Goal: Task Accomplishment & Management: Use online tool/utility

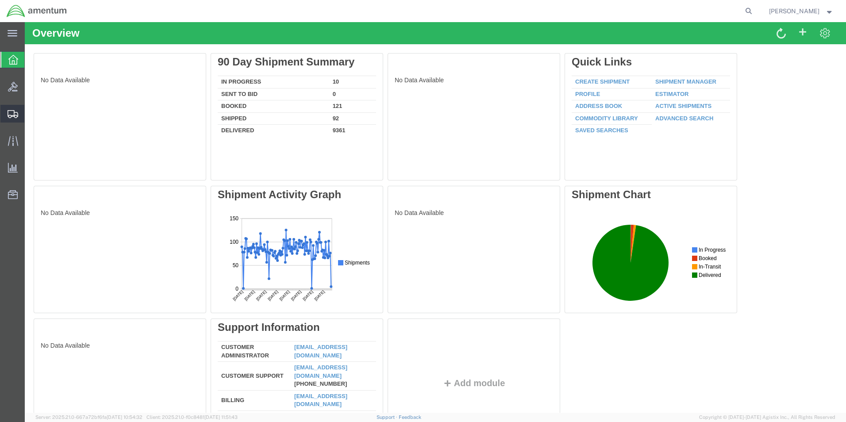
click at [0, 0] on span "Create from Template" at bounding box center [0, 0] width 0 height 0
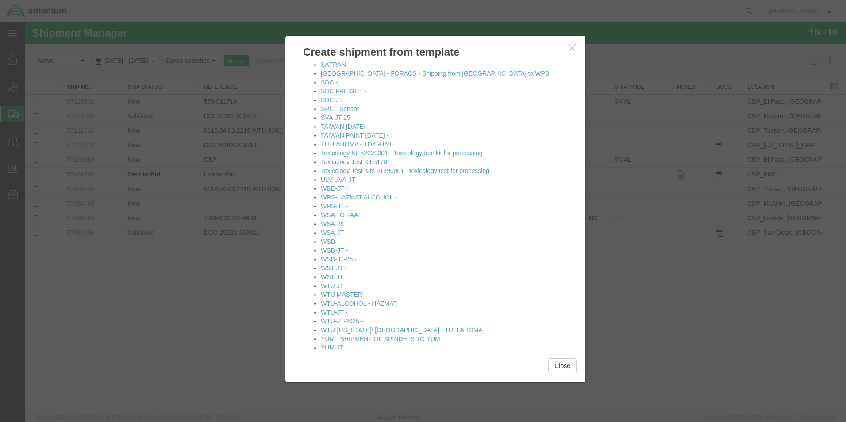
scroll to position [912, 0]
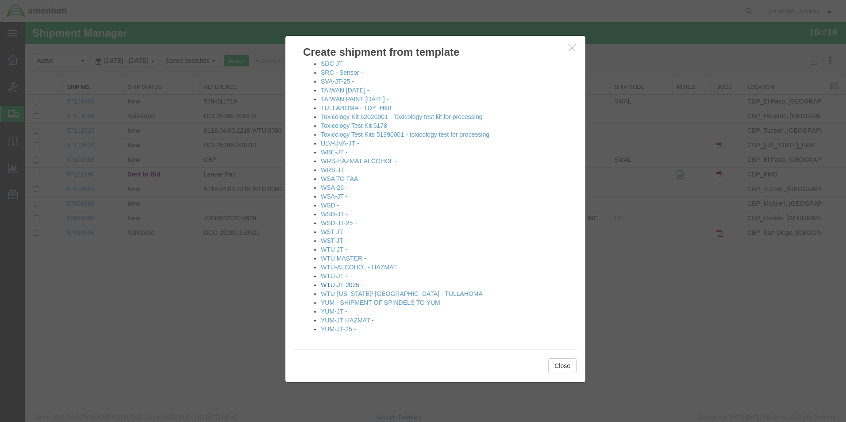
click at [351, 286] on link "WTU-JT-2025 -" at bounding box center [342, 284] width 42 height 7
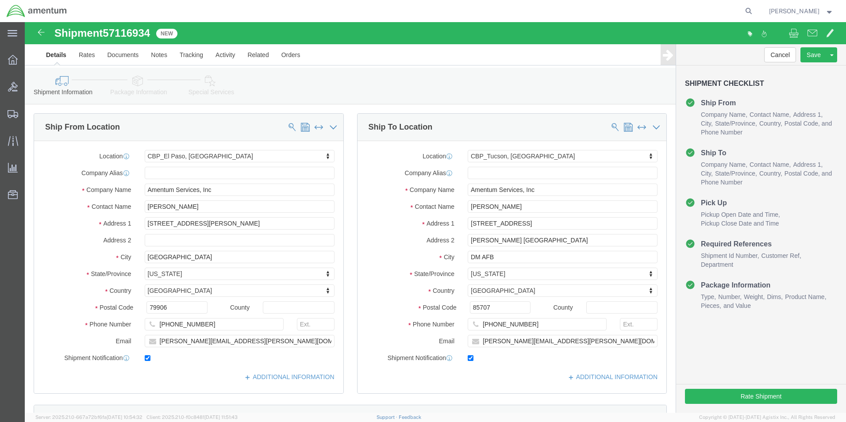
select select "49831"
select select "49949"
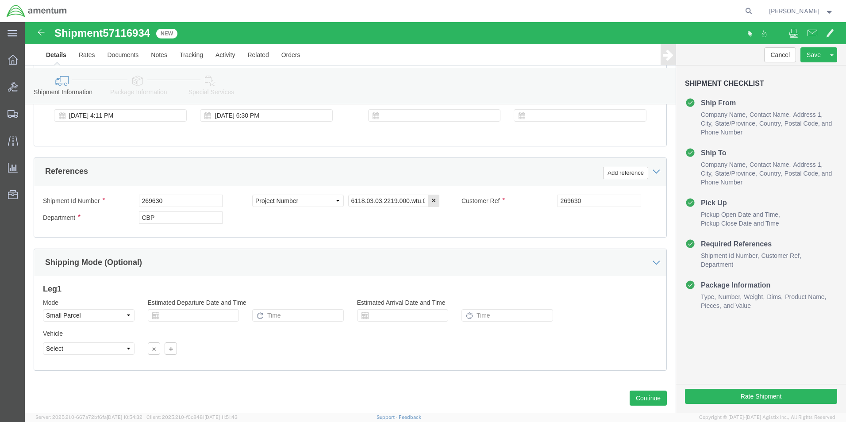
scroll to position [388, 0]
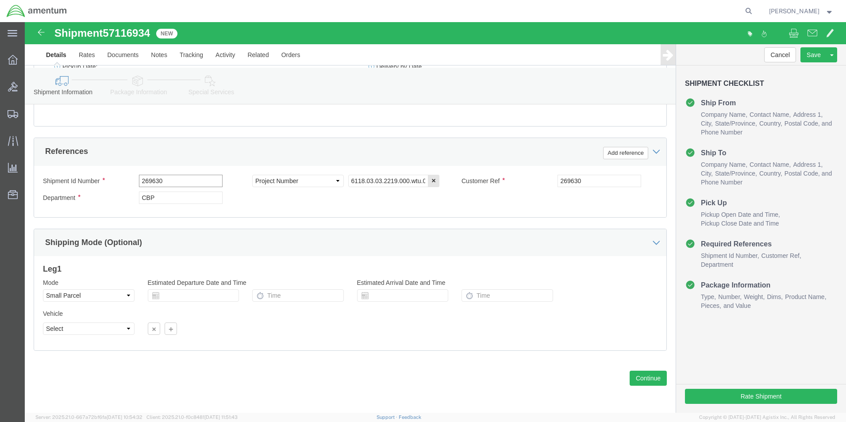
drag, startPoint x: 168, startPoint y: 159, endPoint x: 75, endPoint y: 164, distance: 93.1
click div "Shipment Id Number 269630"
type input "513-011652"
drag, startPoint x: 577, startPoint y: 156, endPoint x: 470, endPoint y: 162, distance: 107.7
click div "Customer Ref 269630"
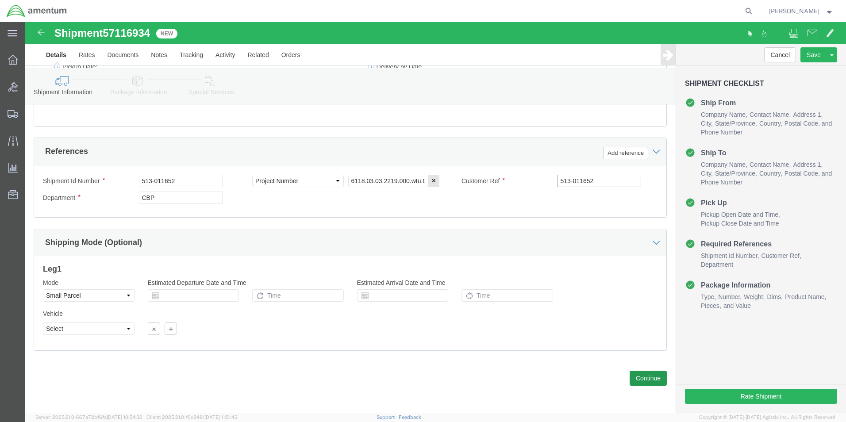
type input "513-011652"
click button "Continue"
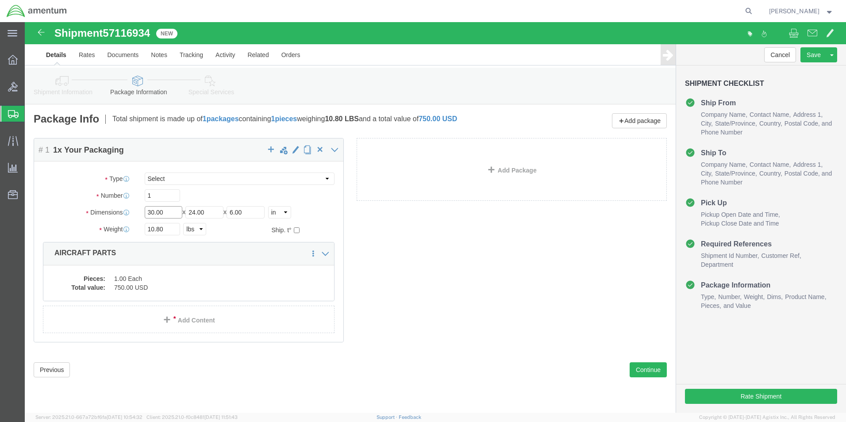
drag, startPoint x: 148, startPoint y: 191, endPoint x: 112, endPoint y: 186, distance: 36.6
click div "Dimensions Length 30.00 x Width 24.00 x Height 6.00 Select cm ft in"
type input "22"
type input "14"
type input "10"
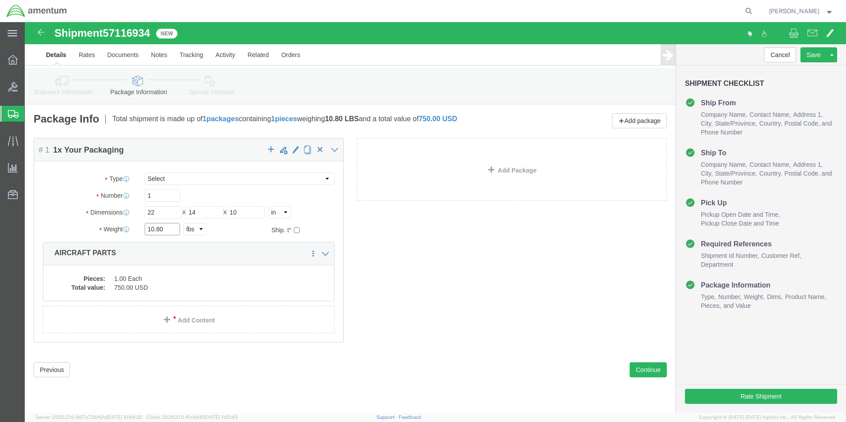
drag, startPoint x: 140, startPoint y: 208, endPoint x: 110, endPoint y: 207, distance: 29.7
click div "Weight 10.80 Select kgs lbs Ship. t°"
type input "7.90"
click dd "750.00 USD"
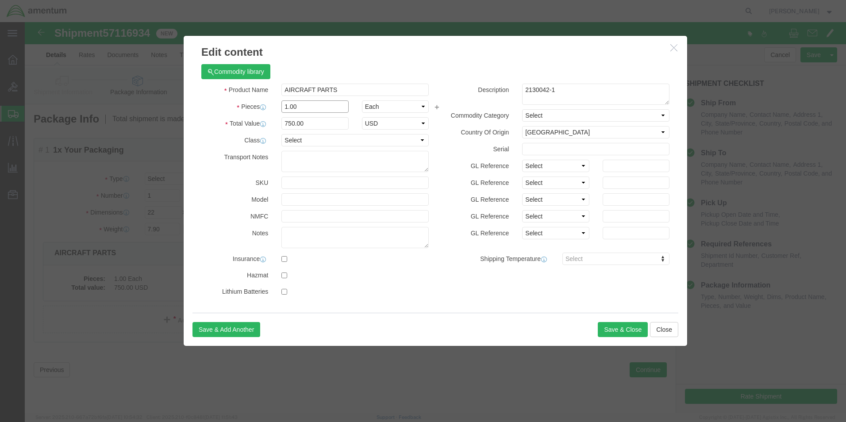
drag, startPoint x: 292, startPoint y: 85, endPoint x: 234, endPoint y: 84, distance: 58.0
click div "Pieces 1.00 Select Bag Barrels 100Board Feet Bottle Box Blister Pack Carats Can…"
type input "2"
click div "Commodity library"
drag, startPoint x: 297, startPoint y: 103, endPoint x: 221, endPoint y: 104, distance: 76.1
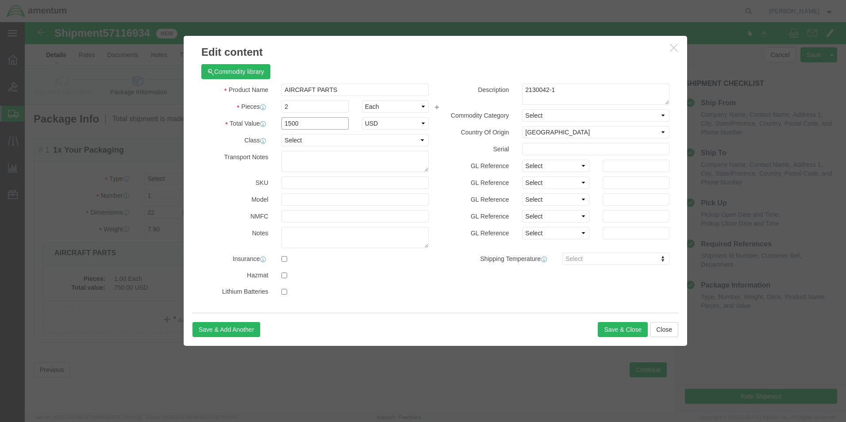
click div "Total Value 1500 Select ADP AED AFN ALL AMD AOA ARS ATS AUD AWG AZN BAM BBD BDT…"
type input "850"
drag, startPoint x: 532, startPoint y: 68, endPoint x: 455, endPoint y: 73, distance: 77.7
click div "Description 2130042-1"
type textarea "Z"
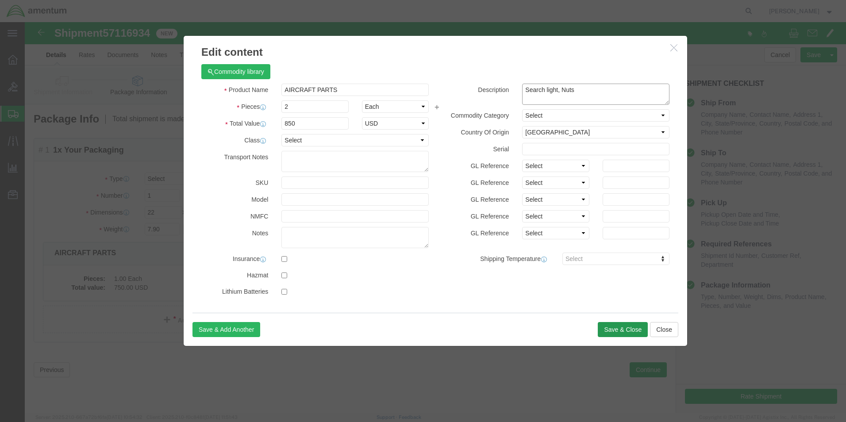
type textarea "Search light, Nuts"
click button "Save & Close"
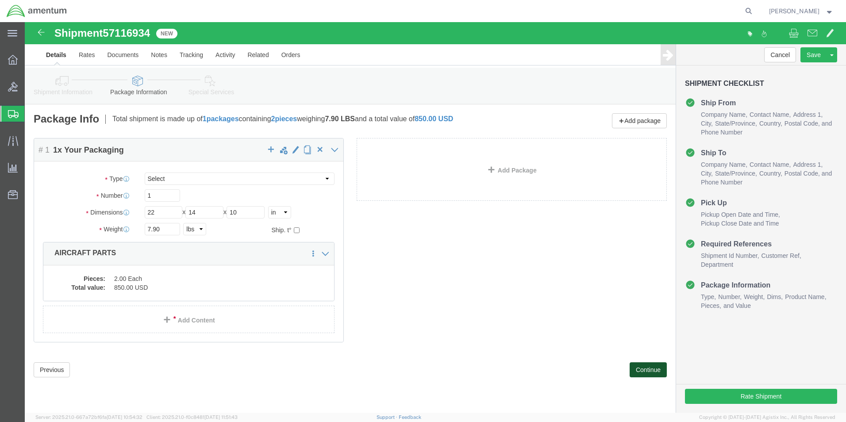
click button "Continue"
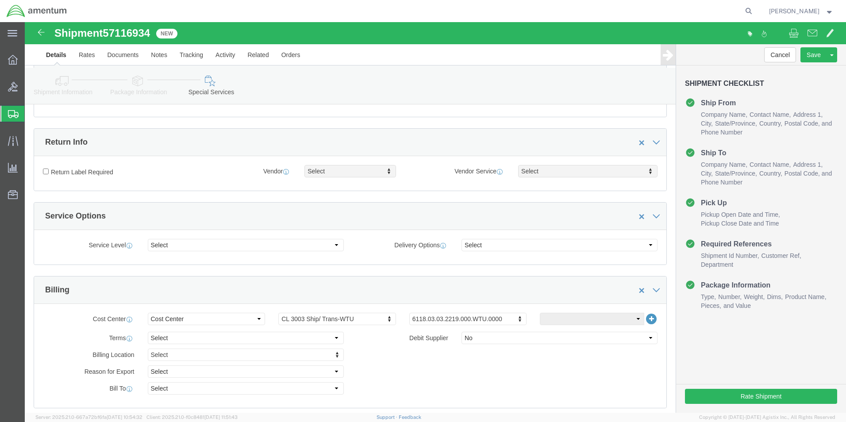
scroll to position [354, 0]
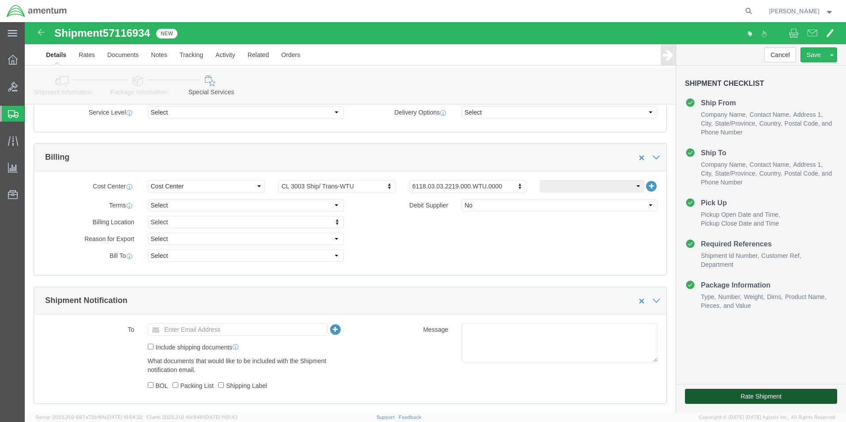
click button "Rate Shipment"
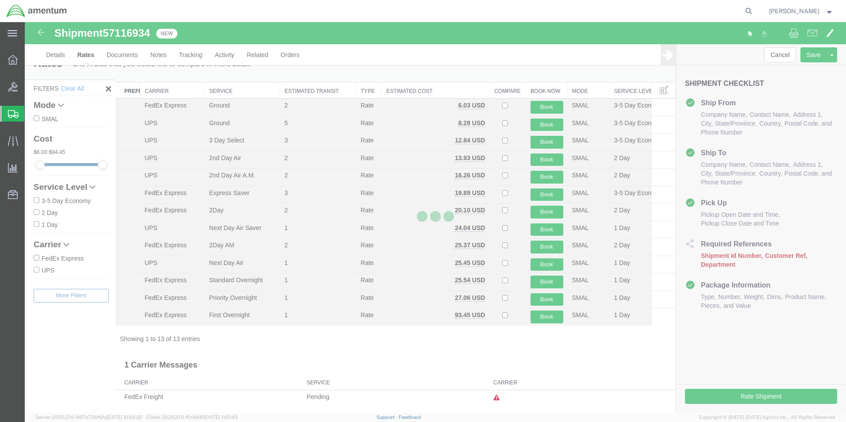
scroll to position [4, 0]
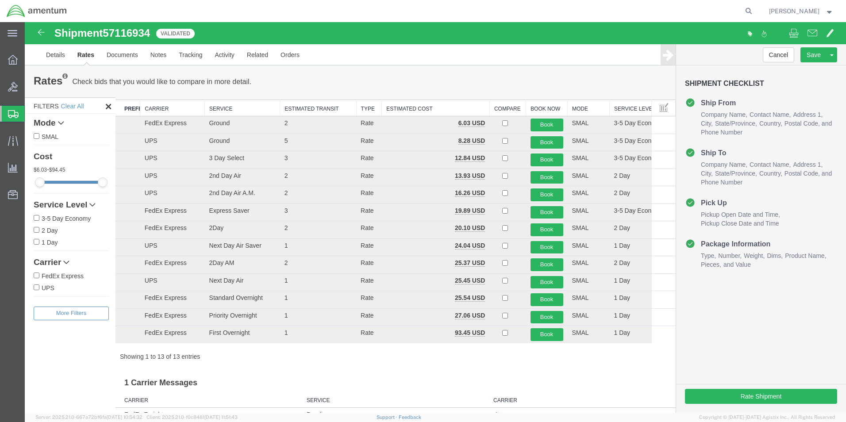
click at [225, 110] on th "Service" at bounding box center [242, 108] width 75 height 16
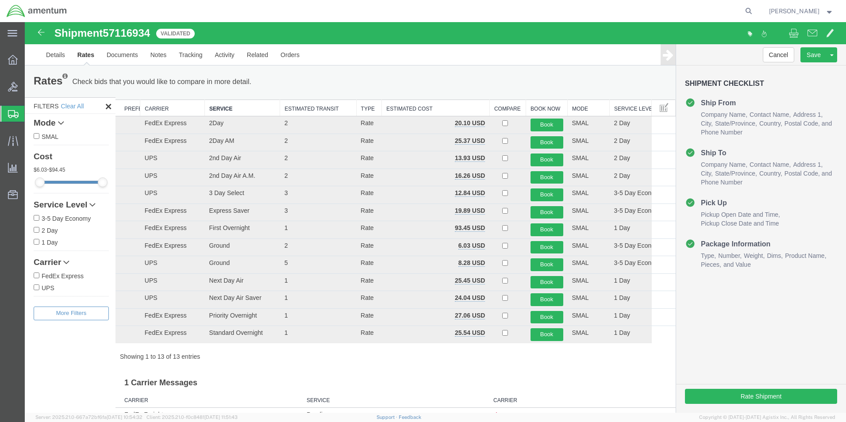
click at [149, 107] on th "Carrier" at bounding box center [172, 108] width 65 height 16
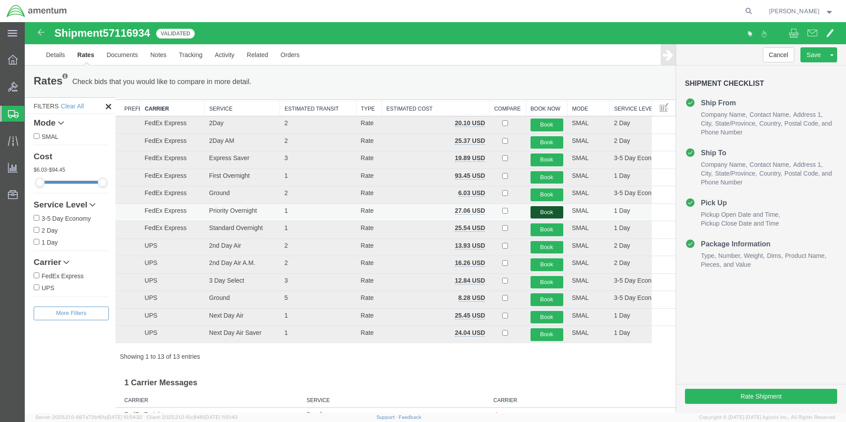
click at [537, 208] on button "Book" at bounding box center [547, 212] width 33 height 13
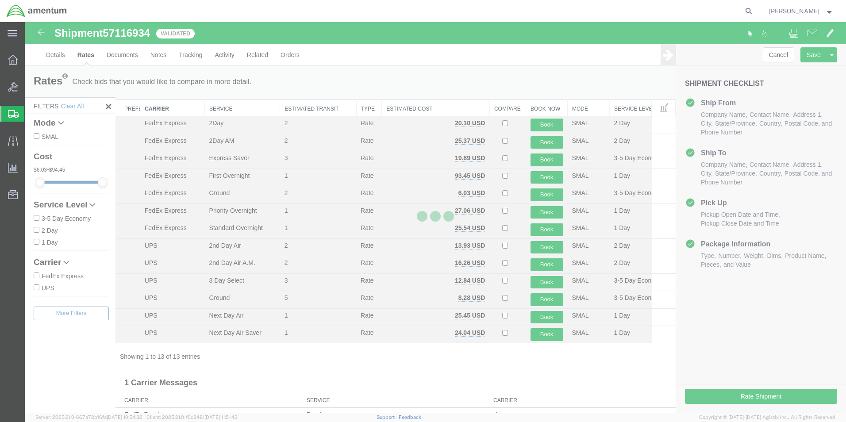
scroll to position [0, 0]
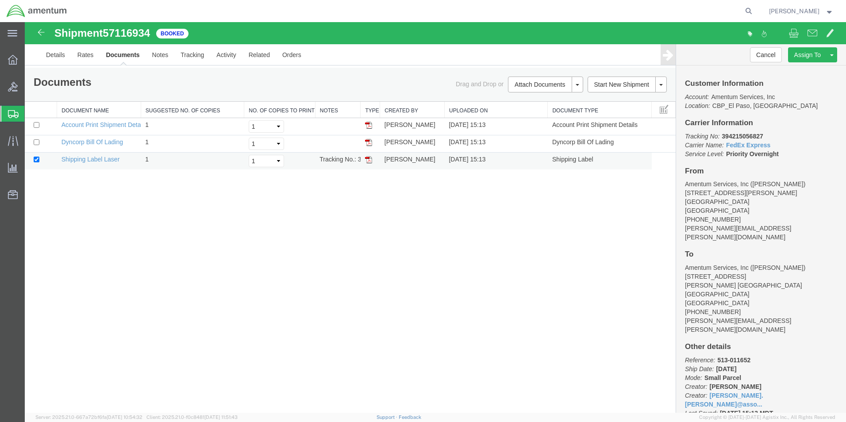
click at [366, 158] on img at bounding box center [368, 159] width 7 height 7
click at [783, 72] on link "Clone Shipment" at bounding box center [798, 69] width 77 height 13
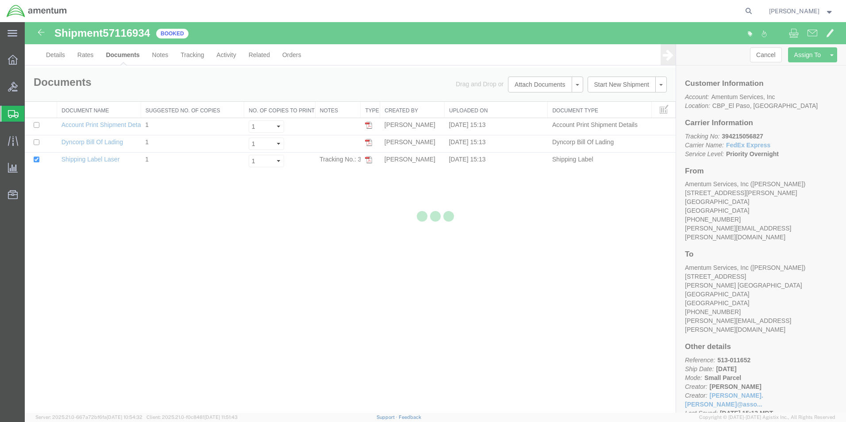
select select "49831"
select select "49949"
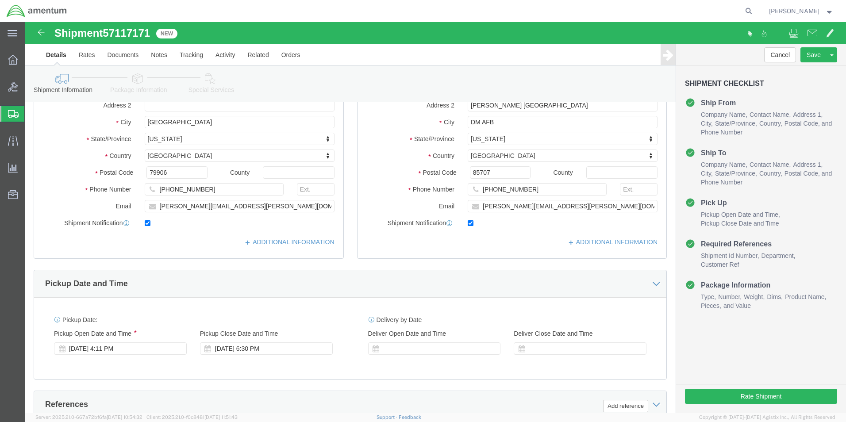
scroll to position [386, 0]
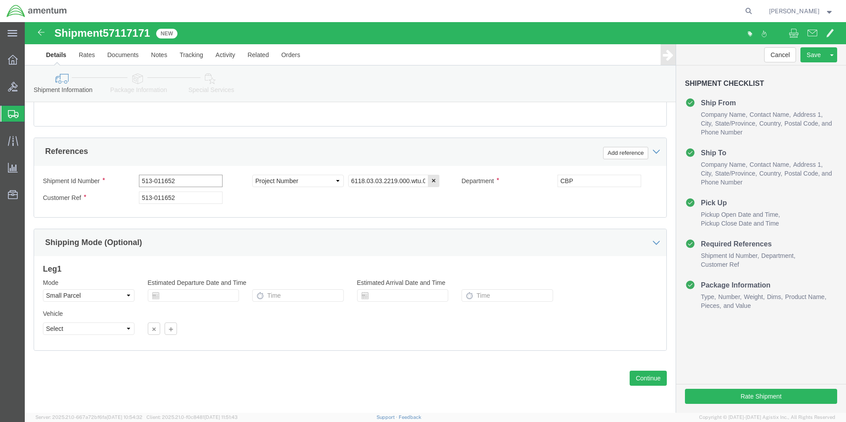
click input "513-011652"
type input "513-011826"
click input "513-011652"
type input "513-011826"
click button "Continue"
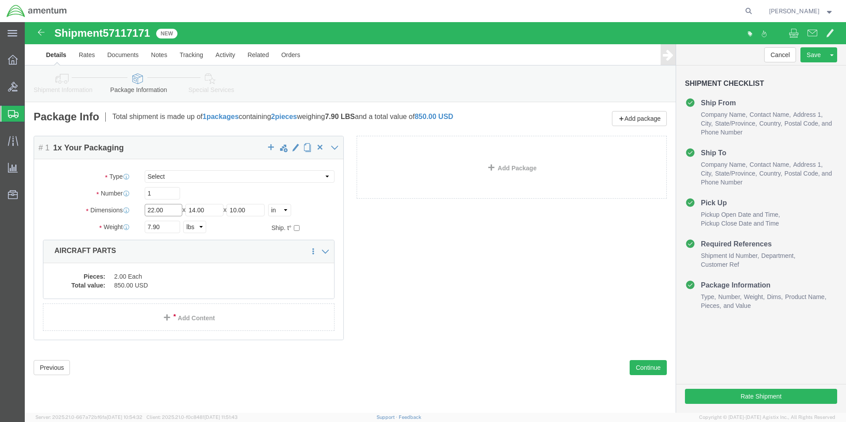
drag, startPoint x: 142, startPoint y: 189, endPoint x: 107, endPoint y: 188, distance: 35.4
click div "Dimensions Length 22.00 x Width 14.00 x Height 10.00 Select cm ft in"
type input "18"
type input "12"
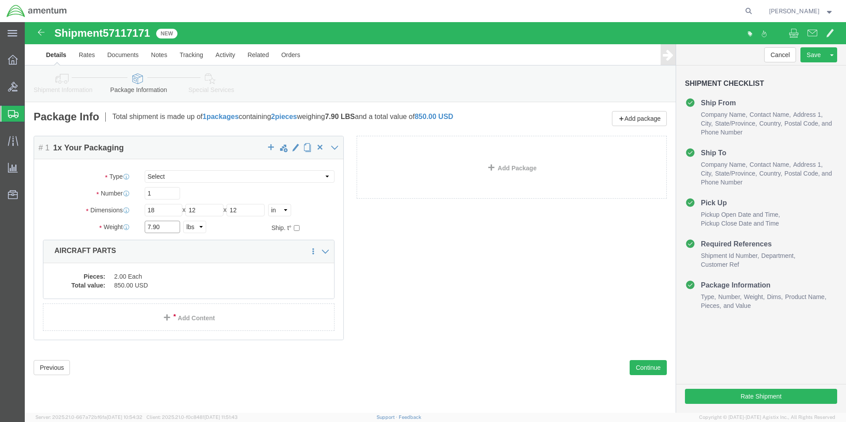
drag, startPoint x: 143, startPoint y: 209, endPoint x: 99, endPoint y: 207, distance: 44.3
click div "Weight 7.90 Select kgs lbs Ship. t°"
type input "27.20"
click dd "2.00 Each"
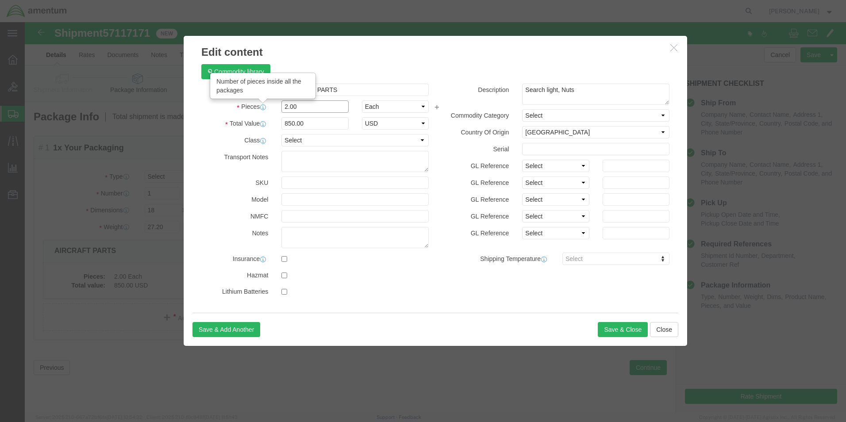
drag, startPoint x: 266, startPoint y: 85, endPoint x: 239, endPoint y: 85, distance: 27.4
click div "Pieces Number of pieces inside all the packages 2.00 Select Bag Barrels 100Boar…"
type input "2"
type input "12"
type input "5100"
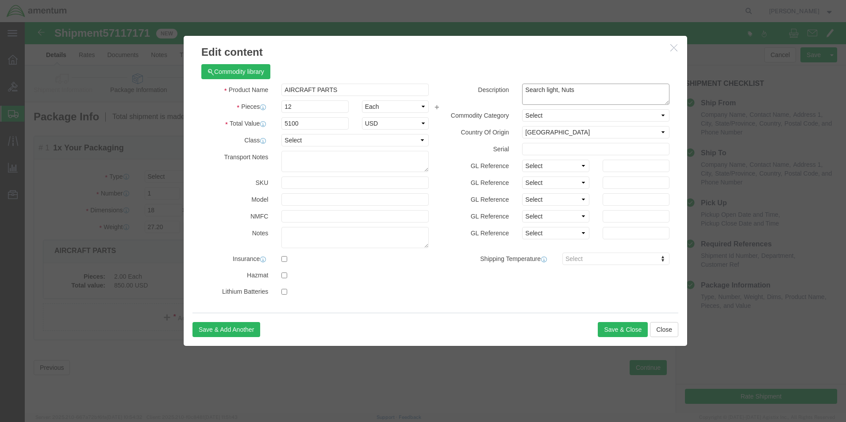
drag, startPoint x: 555, startPoint y: 71, endPoint x: 463, endPoint y: 62, distance: 93.0
click div "Description Search light, Nuts"
type textarea "15W50QT oil"
click button "Save & Close"
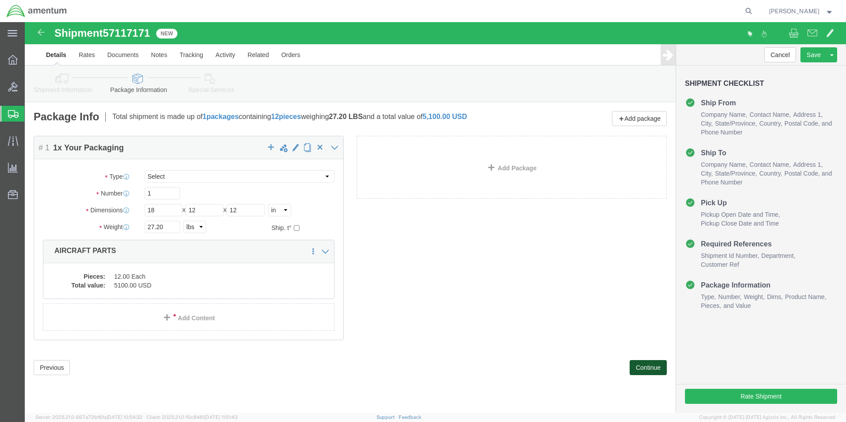
click button "Continue"
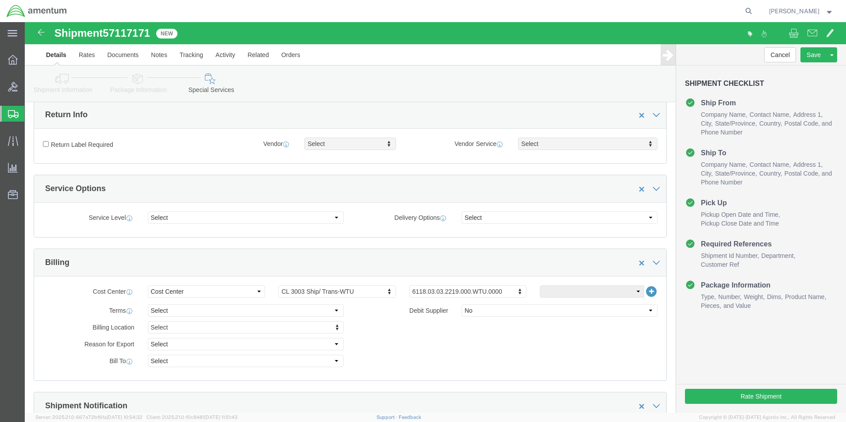
scroll to position [310, 0]
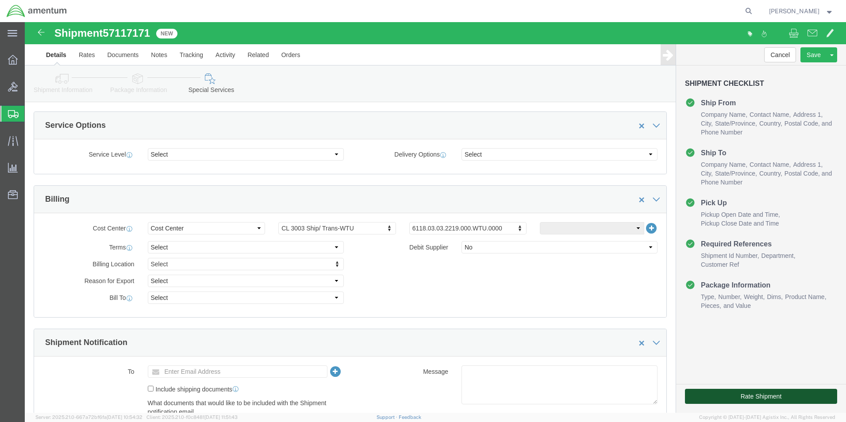
click button "Rate Shipment"
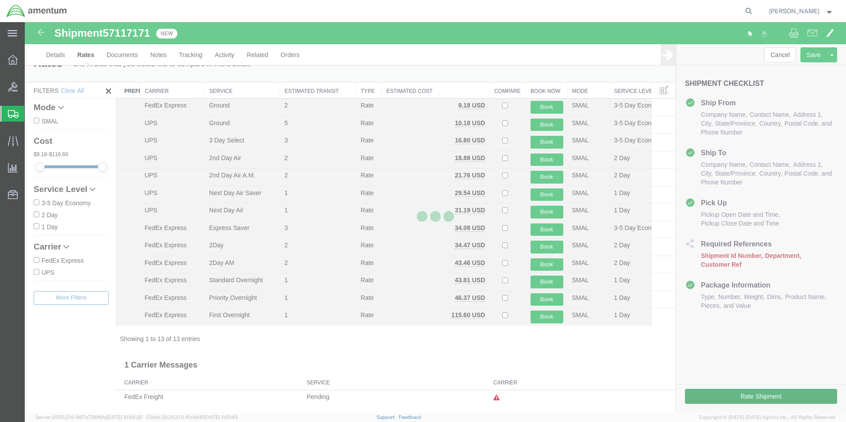
scroll to position [1, 0]
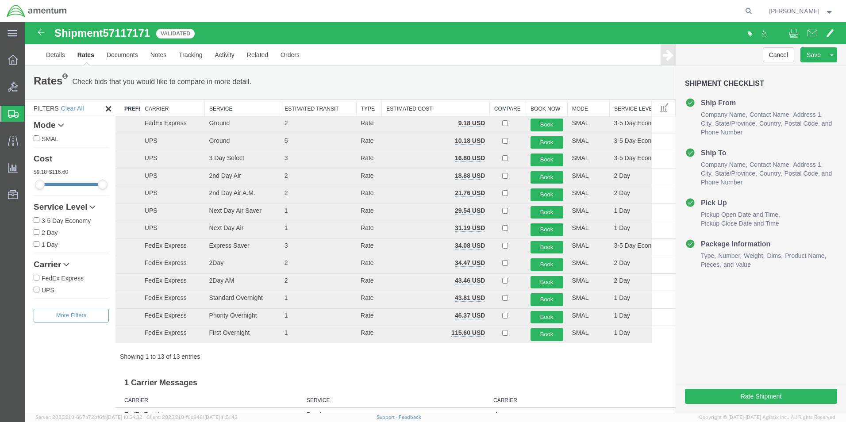
click at [143, 110] on th "Carrier" at bounding box center [172, 108] width 65 height 16
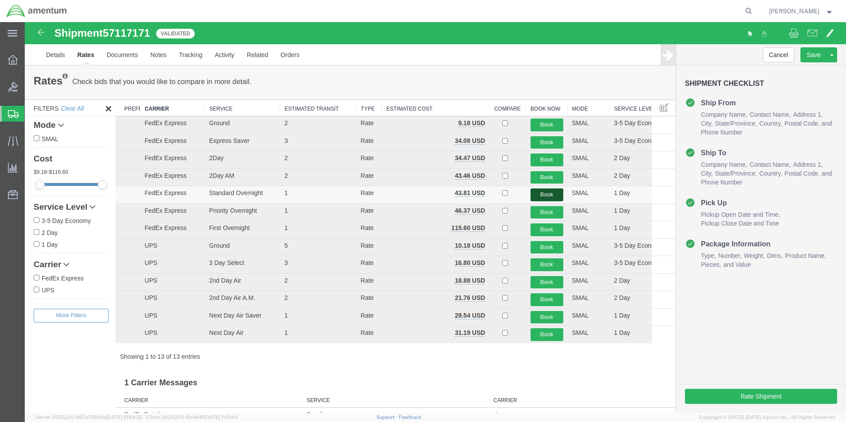
click at [535, 196] on button "Book" at bounding box center [547, 195] width 33 height 13
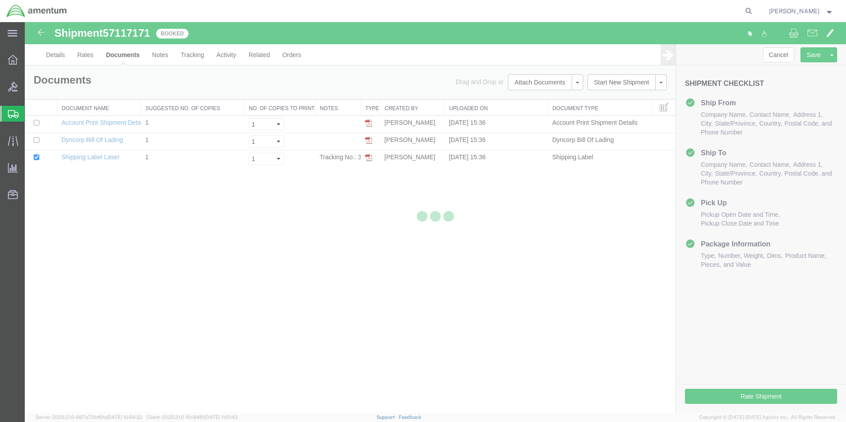
scroll to position [0, 0]
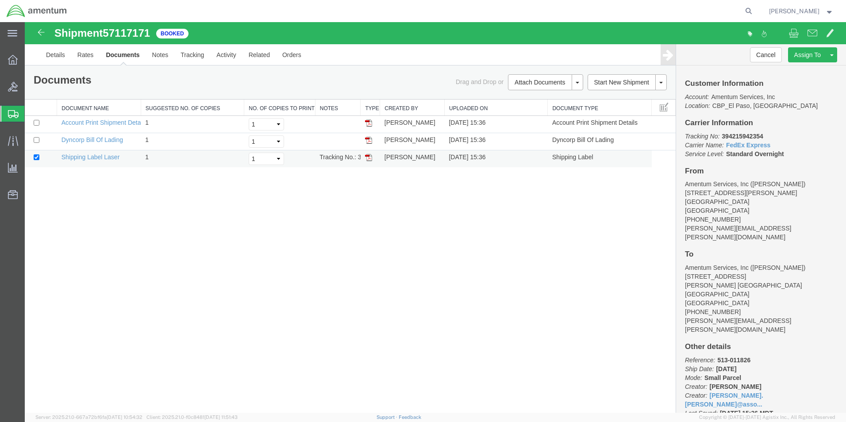
click at [372, 158] on td at bounding box center [370, 158] width 19 height 17
click at [370, 158] on img at bounding box center [368, 157] width 7 height 7
